Goal: Task Accomplishment & Management: Complete application form

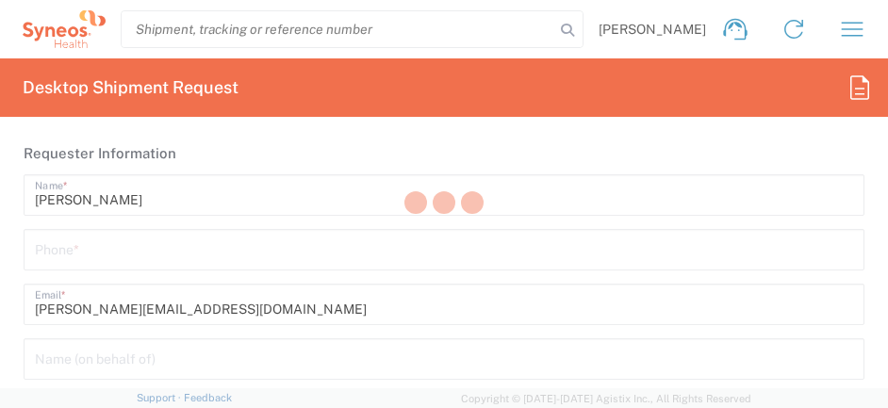
type input "[US_STATE]"
type input "[GEOGRAPHIC_DATA]"
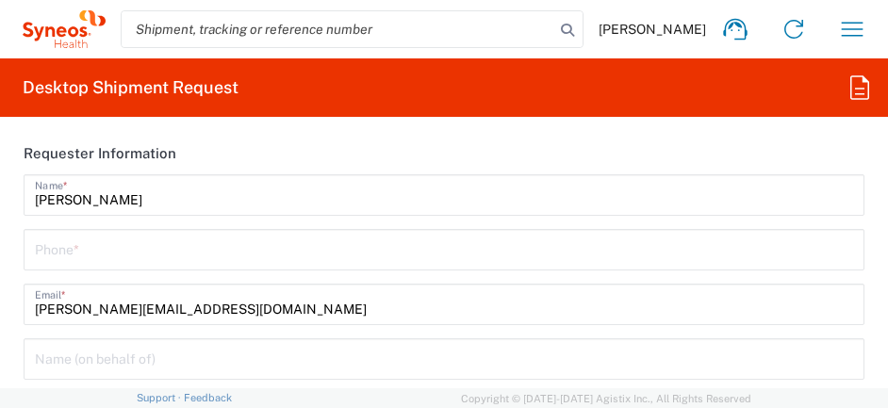
type input "8350"
type input "Syneos Health, LLC-[GEOGRAPHIC_DATA] [GEOGRAPHIC_DATA] [GEOGRAPHIC_DATA]"
click at [374, 228] on div "[PERSON_NAME] Name * Phone * [PERSON_NAME][EMAIL_ADDRESS][DOMAIN_NAME] Email *" at bounding box center [444, 256] width 860 height 164
click at [374, 249] on input "tel" at bounding box center [444, 248] width 818 height 33
